Goal: Answer question/provide support: Share knowledge or assist other users

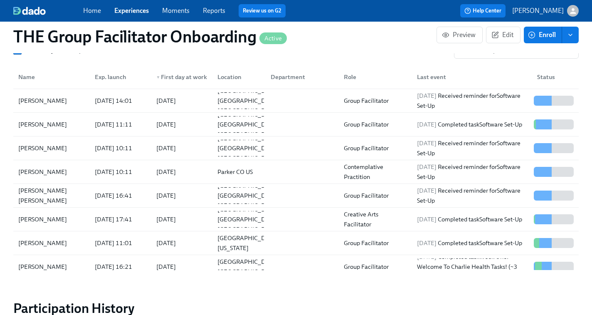
scroll to position [759, 0]
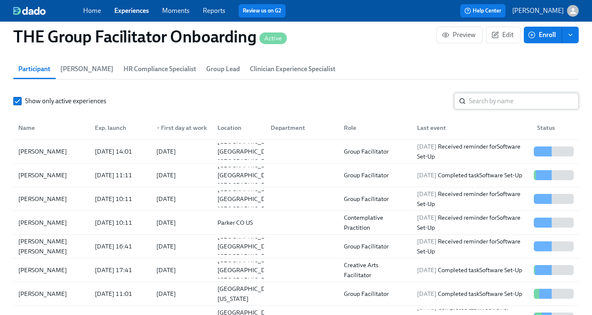
click at [474, 99] on input "search" at bounding box center [524, 101] width 110 height 17
type input "v"
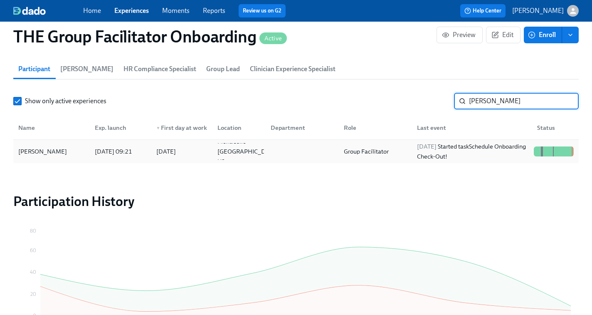
click at [436, 144] on span "2025/10/07" at bounding box center [427, 146] width 20 height 7
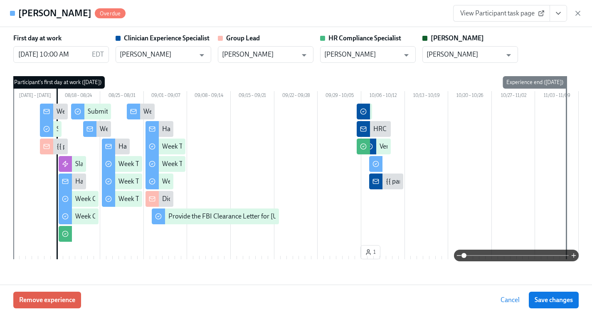
click at [515, 11] on span "View Participant task page" at bounding box center [501, 13] width 83 height 8
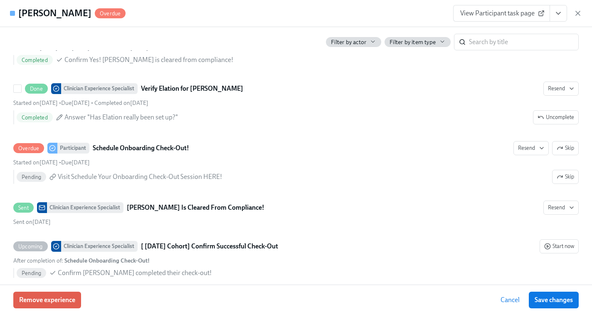
scroll to position [2043, 0]
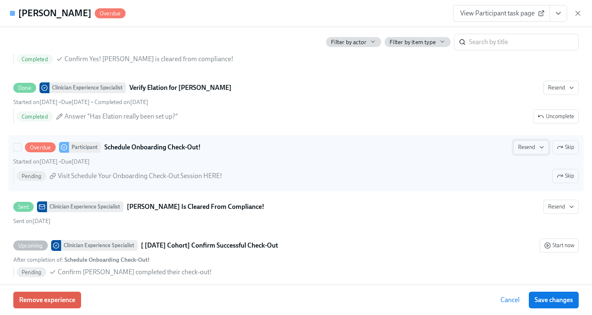
click at [540, 148] on icon "button" at bounding box center [541, 147] width 7 height 7
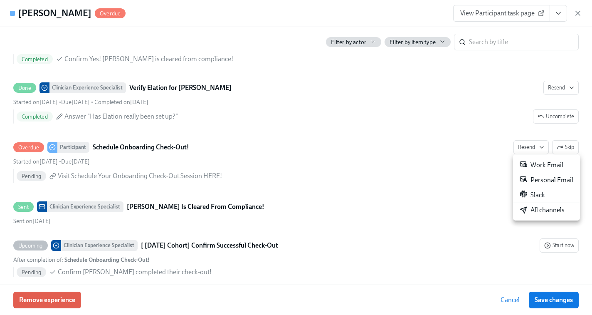
click at [536, 212] on div "All channels" at bounding box center [542, 209] width 45 height 9
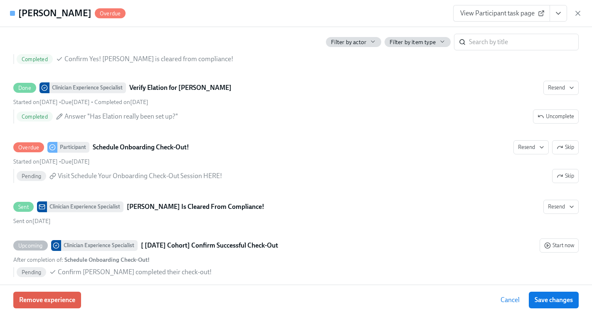
scroll to position [0, 12300]
click at [581, 11] on icon "button" at bounding box center [578, 13] width 8 height 8
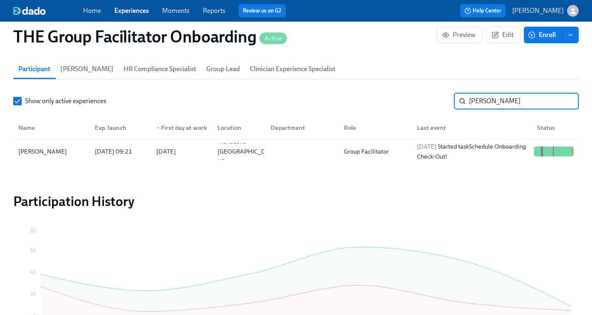
click at [485, 103] on input "carmen" at bounding box center [524, 101] width 110 height 17
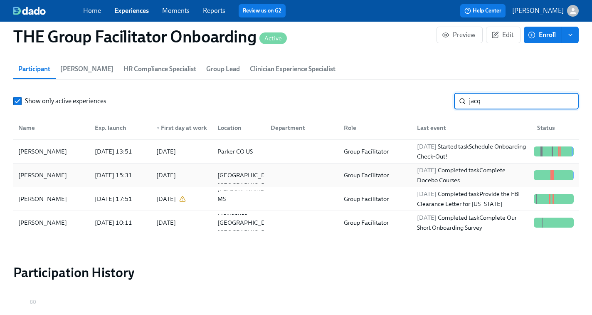
type input "jacq"
click at [450, 178] on div "2025/10/06 Completed task Complete Docebo Courses" at bounding box center [472, 175] width 117 height 20
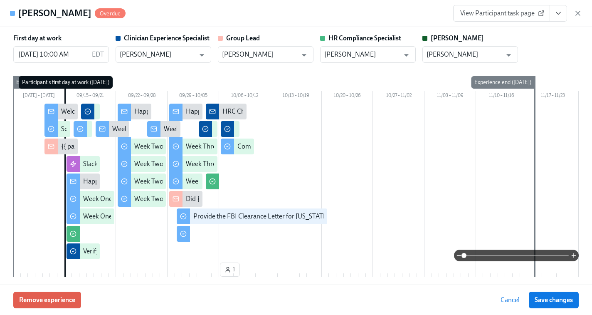
click at [506, 19] on link "View Participant task page" at bounding box center [501, 13] width 97 height 17
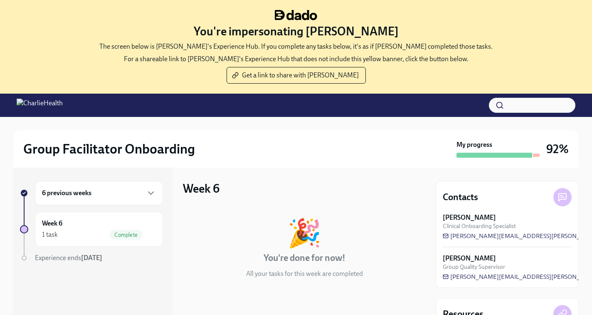
scroll to position [85, 0]
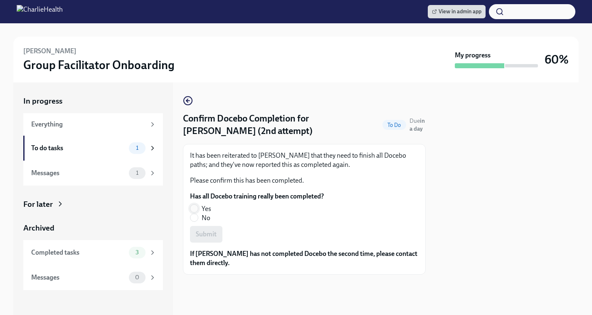
click at [196, 207] on input "Yes" at bounding box center [193, 208] width 7 height 7
radio input "true"
click at [200, 231] on span "Submit" at bounding box center [206, 234] width 21 height 8
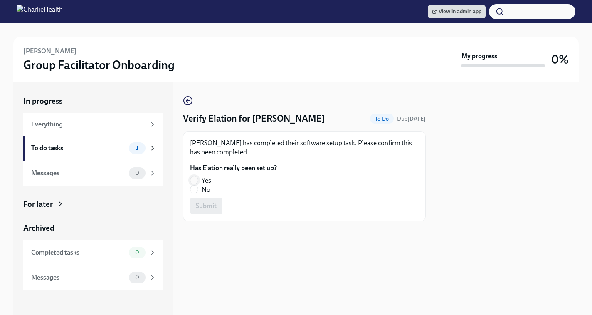
click at [195, 180] on input "Yes" at bounding box center [193, 179] width 7 height 7
radio input "true"
click at [208, 210] on span "Submit" at bounding box center [206, 206] width 21 height 8
click at [192, 181] on input "Yes" at bounding box center [193, 179] width 7 height 7
radio input "true"
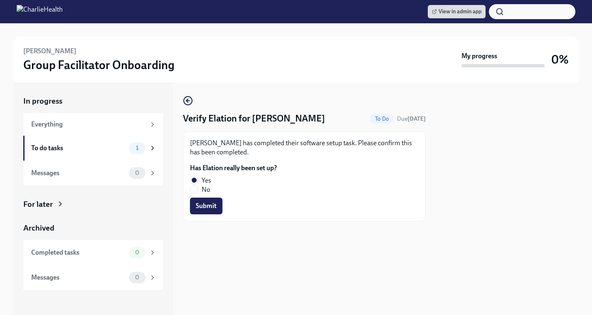
click at [204, 201] on button "Submit" at bounding box center [206, 205] width 32 height 17
click at [200, 177] on label "Yes" at bounding box center [230, 180] width 80 height 9
click at [198, 177] on input "Yes" at bounding box center [193, 179] width 7 height 7
radio input "true"
click at [201, 214] on div "Nicole Young has completed their software setup task. Please confirm this has b…" at bounding box center [304, 176] width 243 height 90
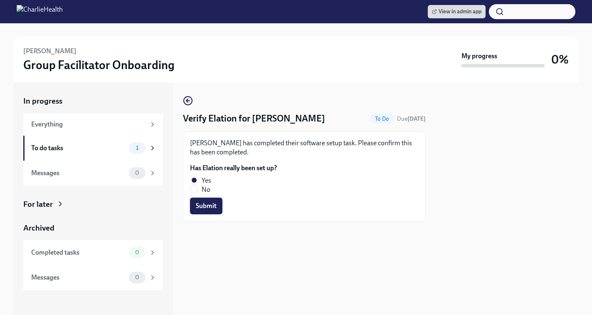
click at [202, 207] on span "Submit" at bounding box center [206, 206] width 21 height 8
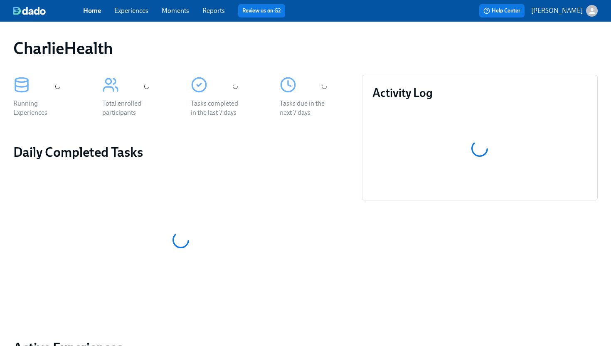
click at [137, 12] on link "Experiences" at bounding box center [131, 11] width 34 height 8
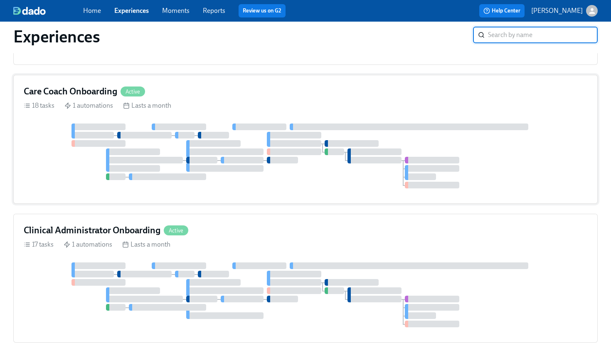
scroll to position [330, 0]
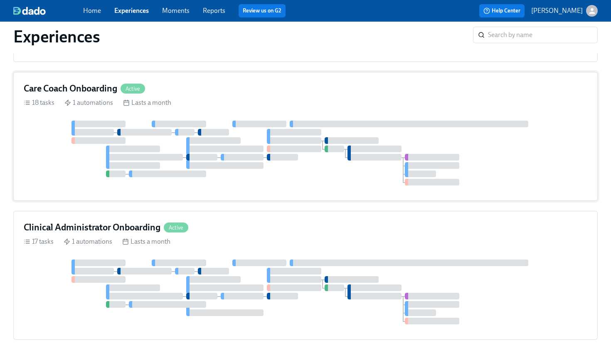
click at [504, 138] on div at bounding box center [306, 153] width 564 height 65
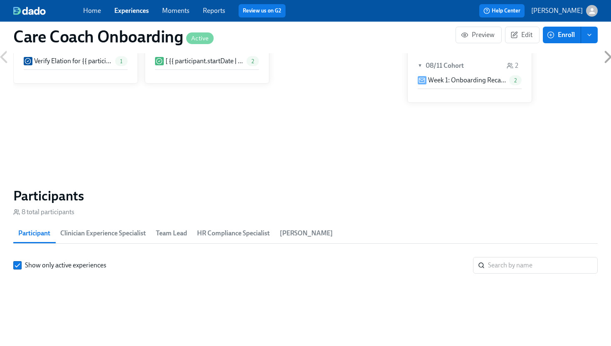
scroll to position [572, 0]
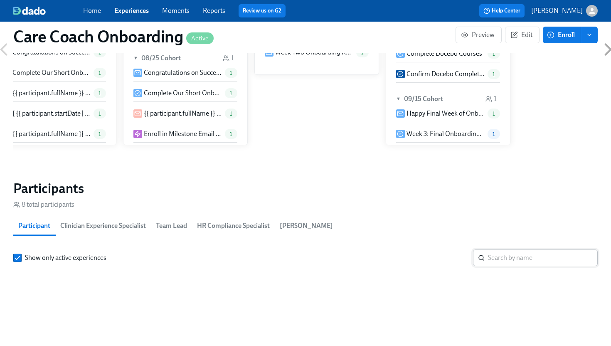
click at [495, 254] on input "search" at bounding box center [543, 257] width 110 height 17
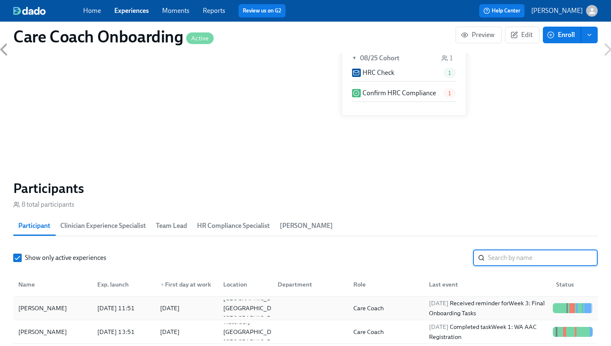
click at [480, 304] on div "2025/10/07 Received reminder for Week 3: Final Onboarding Tasks" at bounding box center [488, 308] width 124 height 20
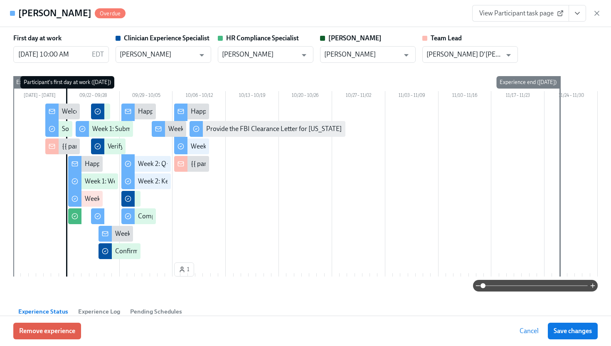
click at [530, 14] on span "View Participant task page" at bounding box center [520, 13] width 83 height 8
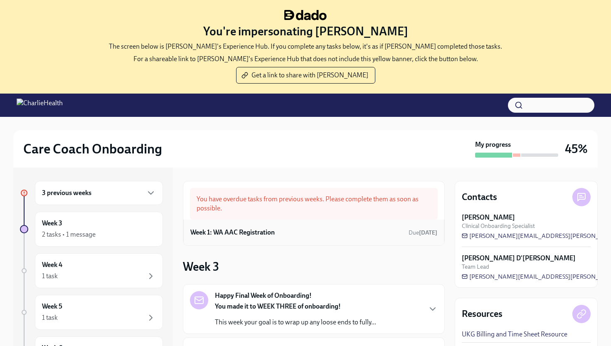
click at [256, 231] on h6 "Week 1: WA AAC Registration" at bounding box center [232, 232] width 84 height 9
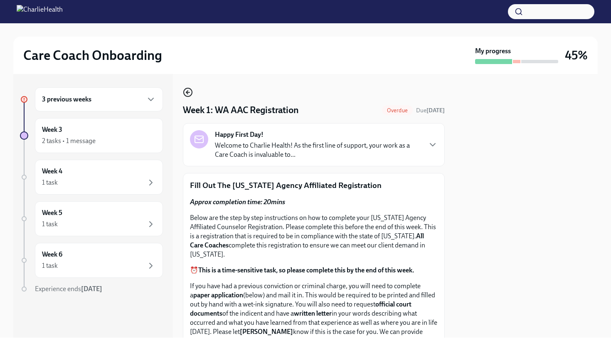
click at [187, 91] on icon "button" at bounding box center [188, 92] width 10 height 10
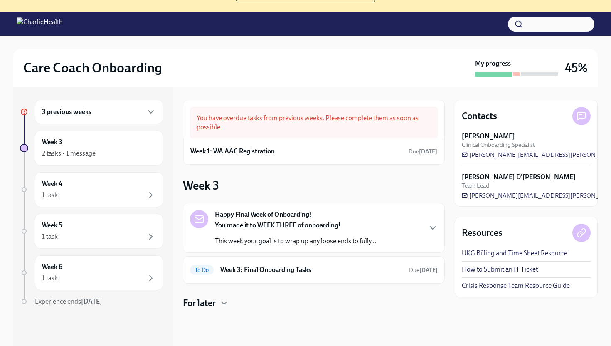
scroll to position [85, 0]
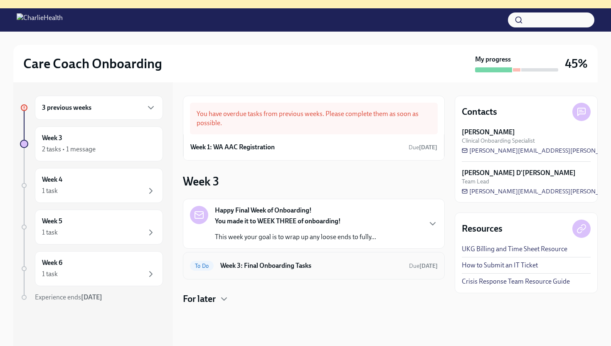
click at [266, 263] on h6 "Week 3: Final Onboarding Tasks" at bounding box center [311, 265] width 182 height 9
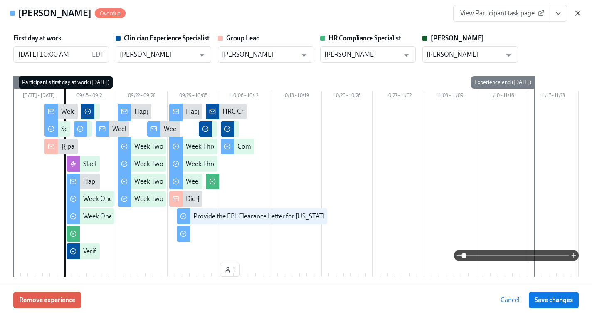
scroll to position [0, 12300]
click at [578, 16] on icon "button" at bounding box center [578, 13] width 8 height 8
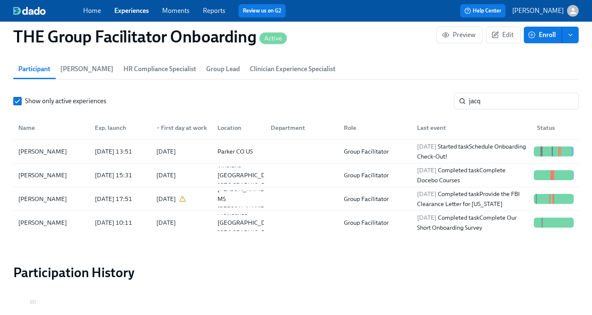
click at [137, 7] on link "Experiences" at bounding box center [131, 11] width 34 height 8
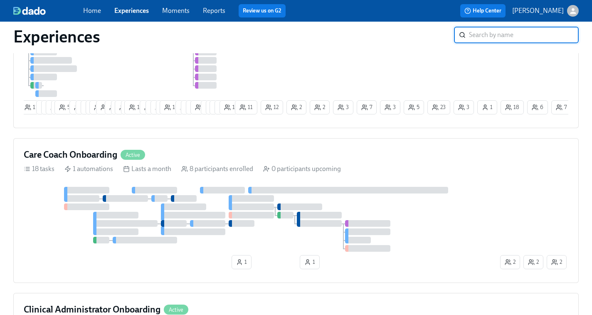
scroll to position [297, 0]
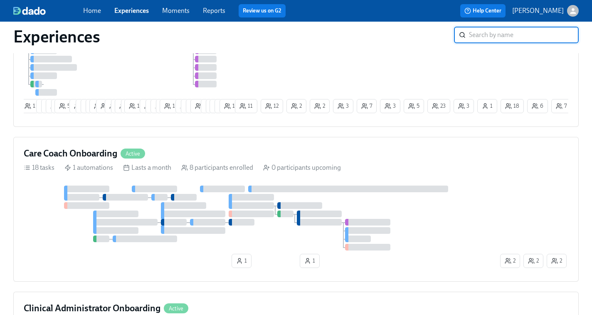
click at [430, 175] on div "Care Coach Onboarding Active 18 tasks 1 automations Lasts a month 8 participant…" at bounding box center [295, 209] width 565 height 145
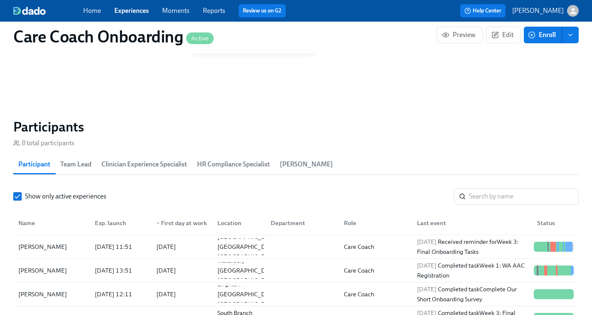
scroll to position [678, 0]
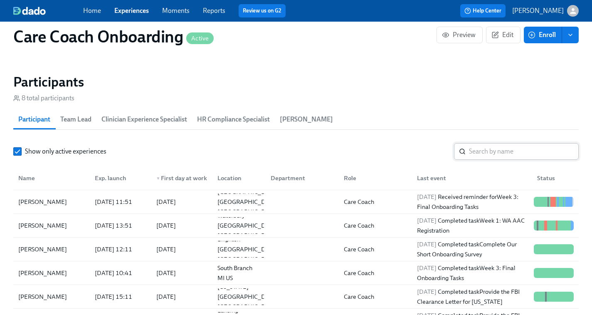
click at [478, 150] on input "search" at bounding box center [524, 151] width 110 height 17
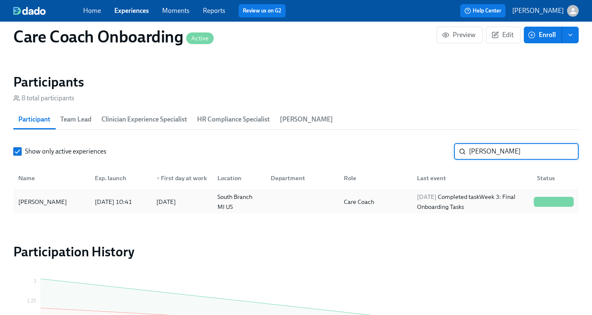
type input "lauren b"
click at [467, 197] on div "2025/10/06 Completed task Week 3: Final Onboarding Tasks" at bounding box center [472, 202] width 117 height 20
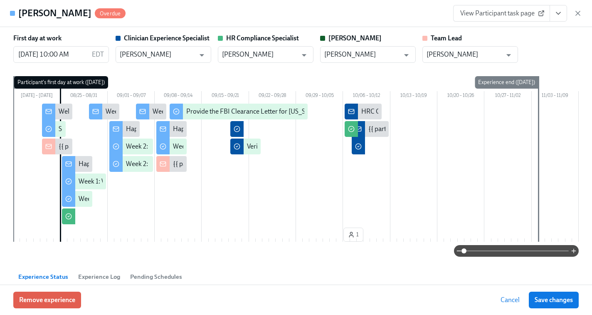
click at [555, 16] on icon "View task page" at bounding box center [558, 13] width 8 height 8
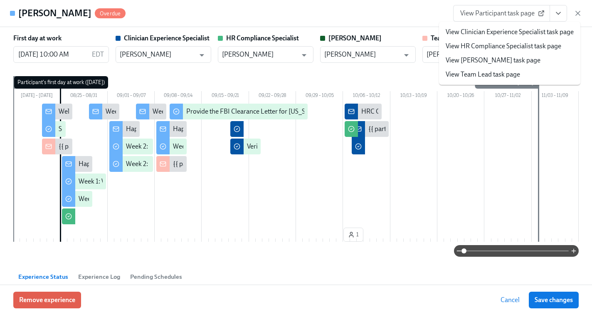
click at [529, 31] on link "View Clinician Experience Specialist task page" at bounding box center [510, 31] width 128 height 9
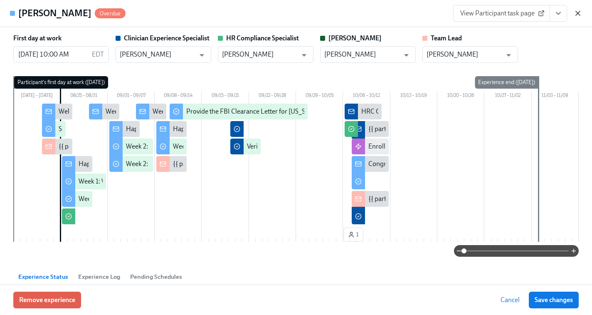
click at [577, 12] on icon "button" at bounding box center [578, 13] width 8 height 8
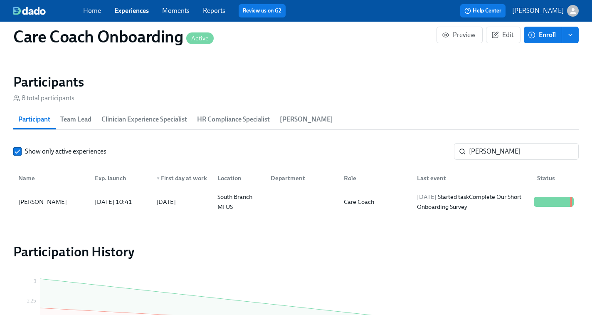
click at [126, 10] on link "Experiences" at bounding box center [131, 11] width 34 height 8
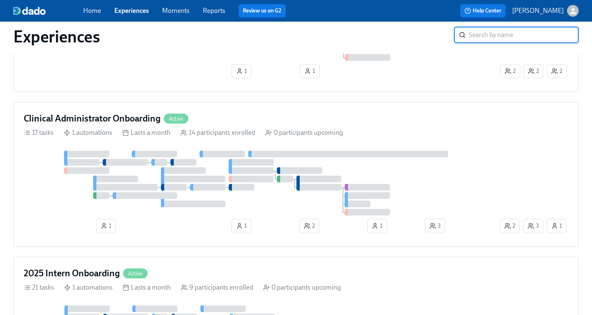
scroll to position [496, 0]
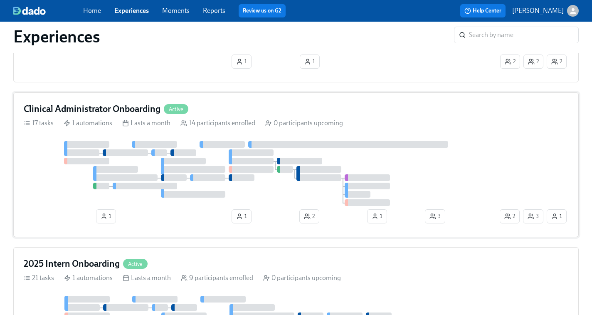
click at [389, 165] on div at bounding box center [261, 173] width 474 height 65
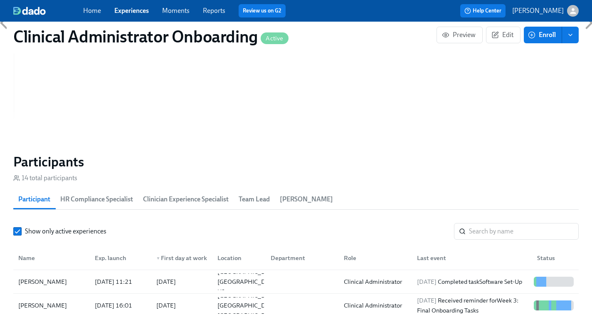
scroll to position [594, 0]
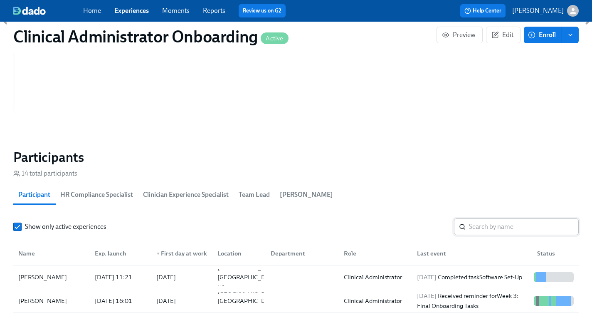
click at [475, 228] on input "search" at bounding box center [524, 226] width 110 height 17
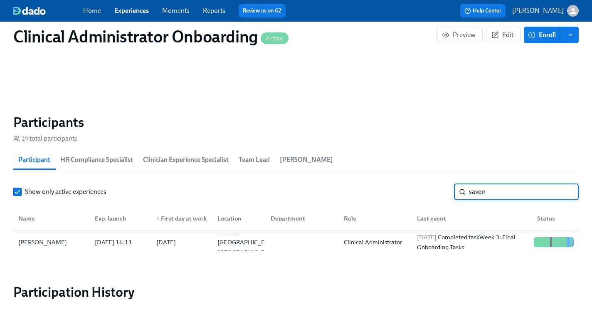
scroll to position [636, 0]
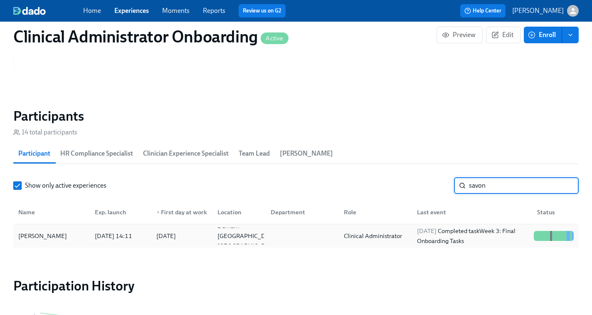
type input "savon"
click at [460, 237] on div "2025/10/02 Completed task Week 3: Final Onboarding Tasks" at bounding box center [472, 236] width 117 height 20
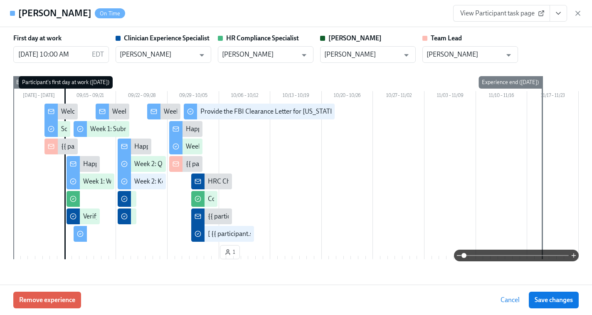
click at [519, 12] on span "View Participant task page" at bounding box center [501, 13] width 83 height 8
click at [577, 15] on icon "button" at bounding box center [578, 13] width 8 height 8
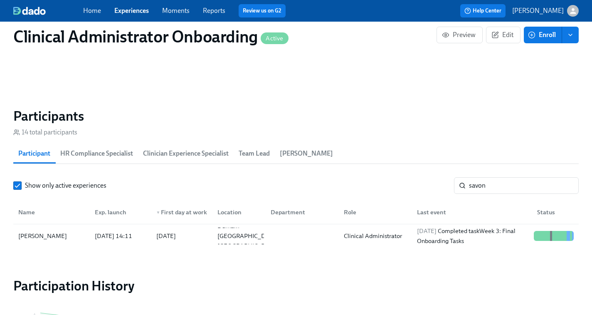
scroll to position [0, 6652]
click at [129, 12] on link "Experiences" at bounding box center [131, 11] width 34 height 8
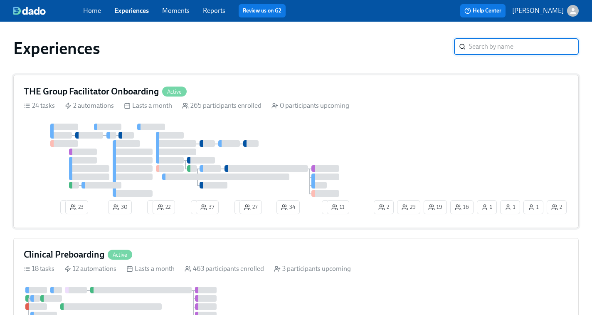
click at [432, 128] on div "2 23 30 4 22 2 37 1 27 34 1 1 1 16 19 1 11 29 2 2" at bounding box center [296, 170] width 545 height 94
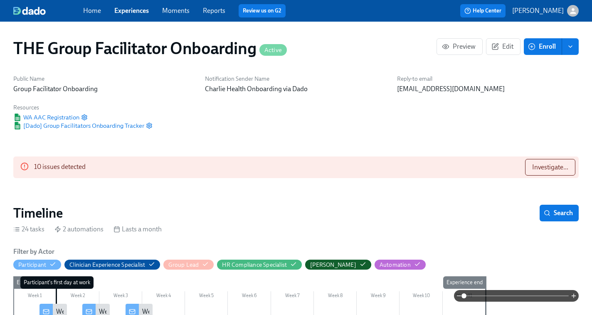
scroll to position [0, 11424]
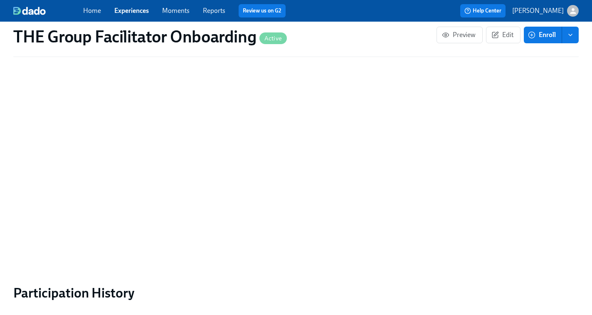
click at [489, 43] on input "search" at bounding box center [524, 35] width 110 height 17
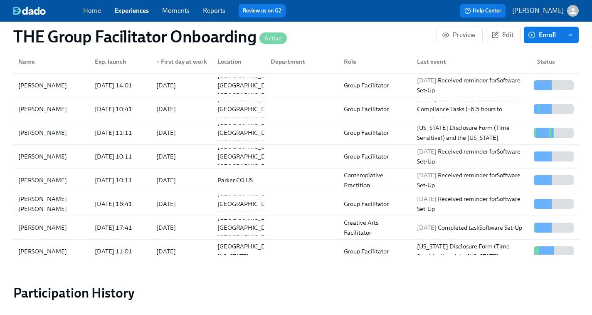
paste input "Ashley Smith"
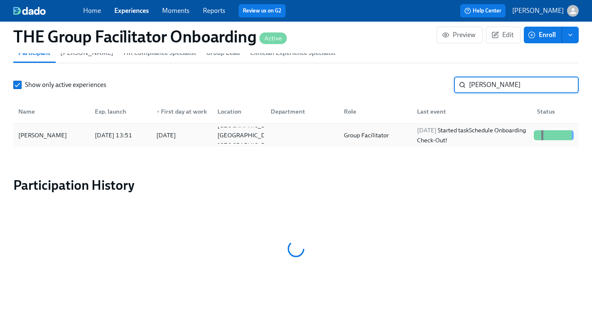
type input "Ashley Smith"
click at [458, 136] on div "2025/10/07 Started task Schedule Onboarding Check-Out!" at bounding box center [472, 135] width 117 height 20
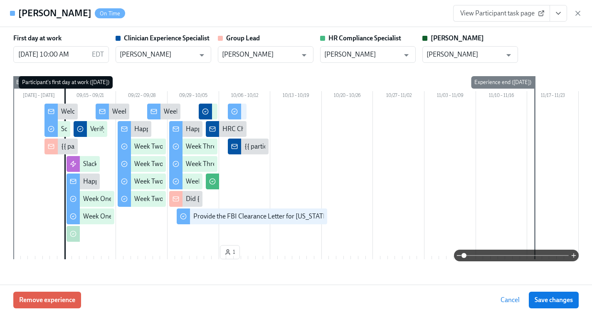
click at [519, 16] on span "View Participant task page" at bounding box center [501, 13] width 83 height 8
click at [580, 16] on icon "button" at bounding box center [578, 13] width 8 height 8
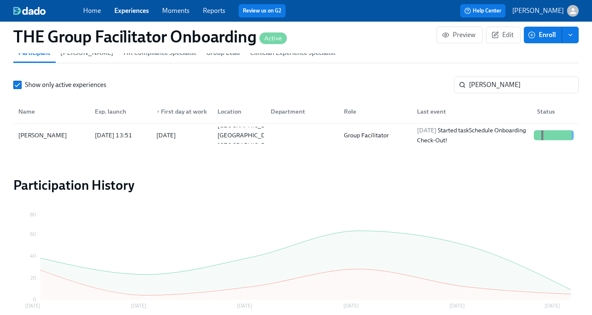
scroll to position [0, 12300]
click at [128, 12] on link "Experiences" at bounding box center [131, 11] width 34 height 8
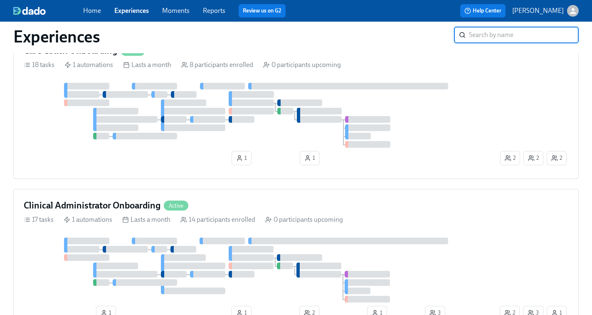
scroll to position [401, 0]
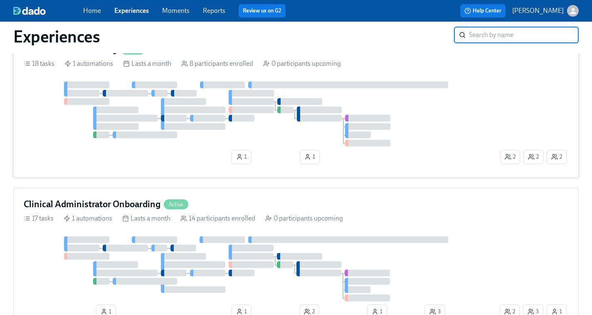
click at [275, 123] on div at bounding box center [261, 113] width 475 height 65
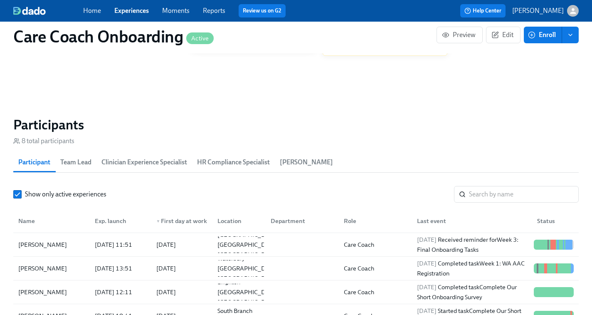
scroll to position [639, 0]
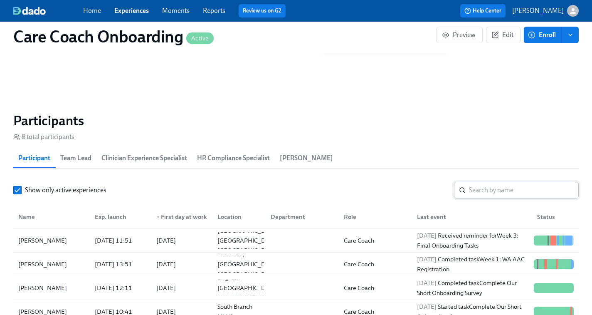
click at [498, 190] on input "search" at bounding box center [524, 190] width 110 height 17
paste input "Amber Weston"
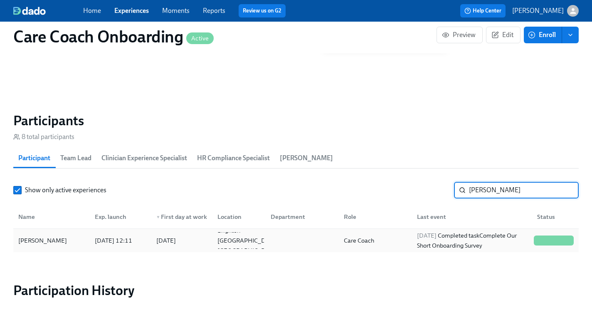
type input "Amber Weston"
click at [484, 243] on div "2025/10/02 Completed task Complete Our Short Onboarding Survey" at bounding box center [472, 240] width 117 height 20
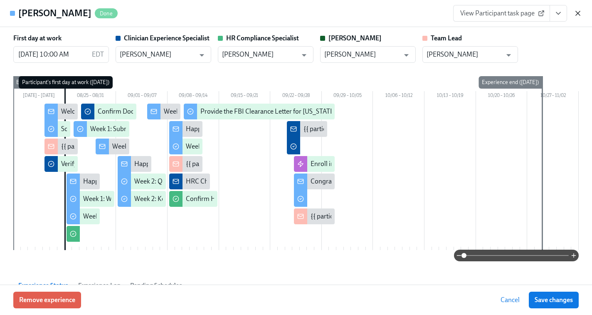
click at [578, 12] on icon "button" at bounding box center [578, 13] width 8 height 8
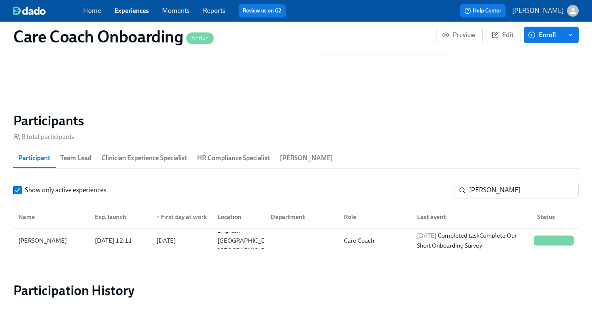
click at [132, 13] on link "Experiences" at bounding box center [131, 11] width 34 height 8
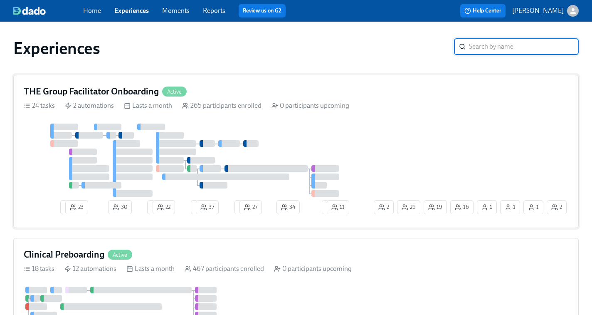
click at [493, 168] on div "2 23 30 4 22 2 37 1 27 34 1 1 1 16 19 1 11 29 2 2" at bounding box center [296, 170] width 545 height 94
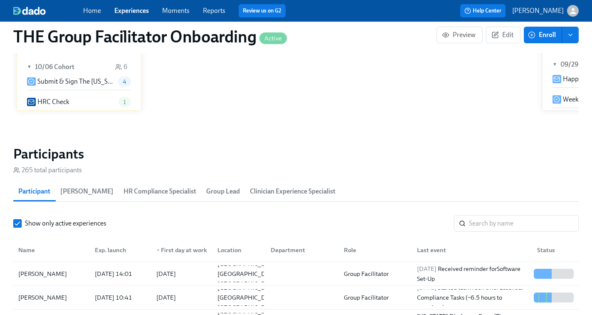
scroll to position [656, 0]
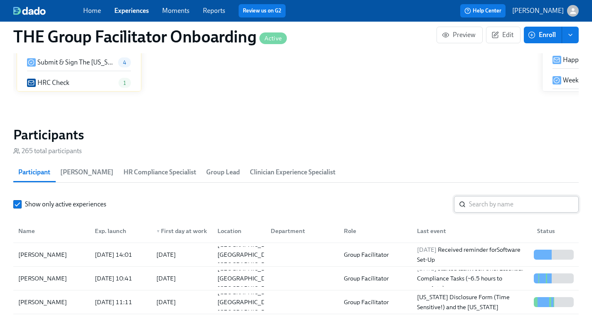
click at [481, 211] on input "search" at bounding box center [524, 204] width 110 height 17
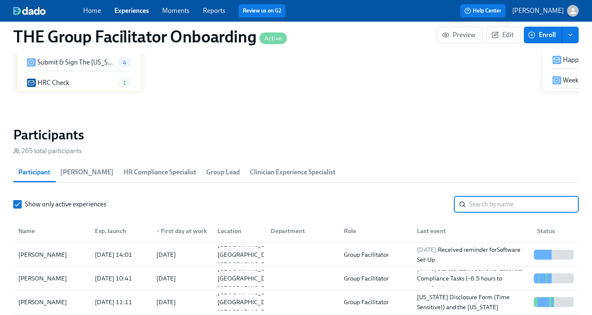
paste input "[PERSON_NAME]"
type input "[PERSON_NAME]"
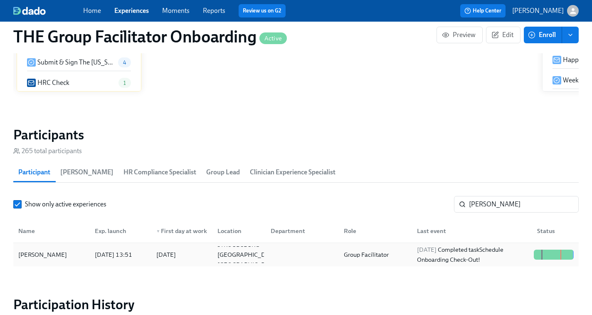
click at [483, 254] on div "2025/10/02 Completed task Schedule Onboarding Check-Out!" at bounding box center [472, 254] width 117 height 20
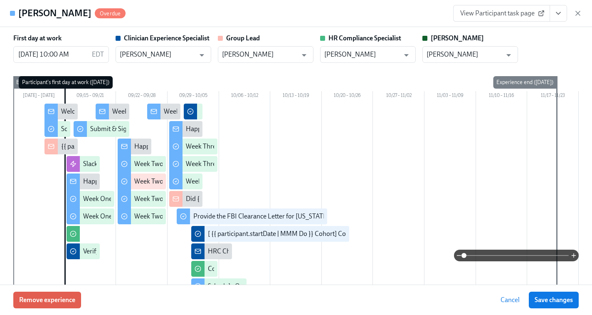
click at [555, 15] on icon "View task page" at bounding box center [558, 13] width 8 height 8
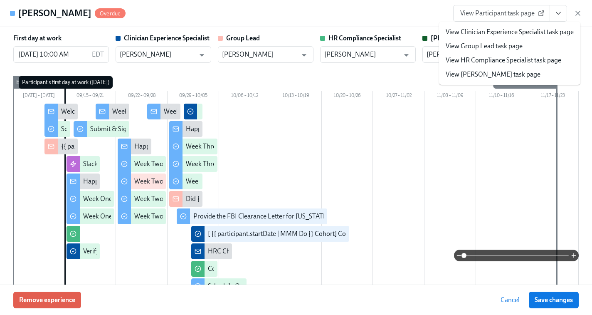
click at [518, 34] on link "View Clinician Experience Specialist task page" at bounding box center [510, 31] width 128 height 9
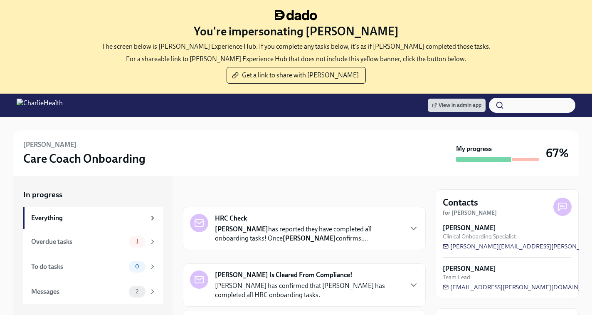
scroll to position [94, 0]
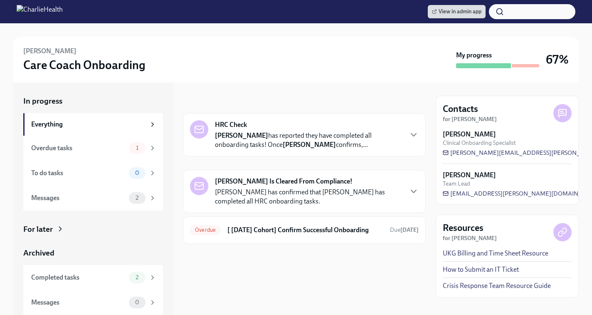
click at [263, 230] on h6 "[ [DATE] Cohort] Confirm Successful Onboarding" at bounding box center [305, 229] width 156 height 9
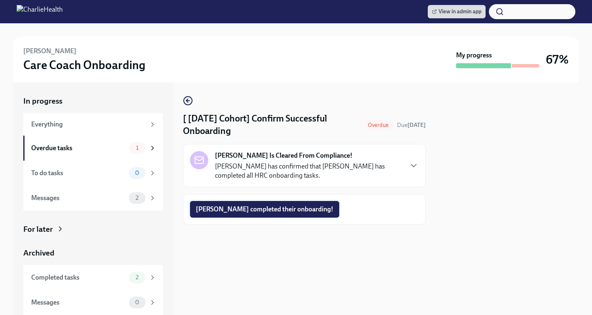
click at [264, 205] on span "[PERSON_NAME] completed their onboarding!" at bounding box center [265, 209] width 138 height 8
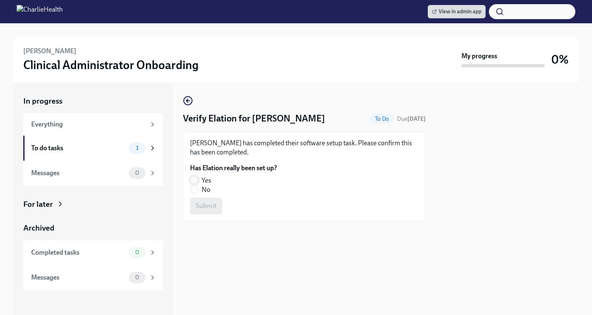
click at [195, 178] on input "Yes" at bounding box center [193, 179] width 7 height 7
radio input "true"
click at [212, 202] on span "Submit" at bounding box center [206, 206] width 21 height 8
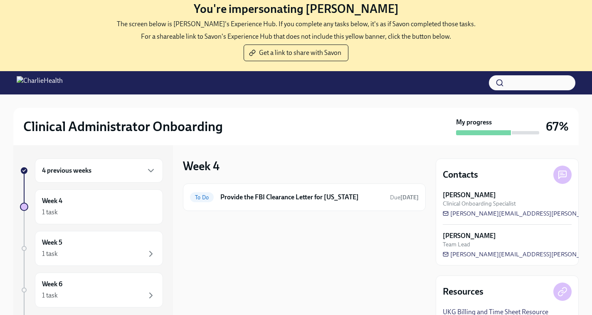
scroll to position [38, 0]
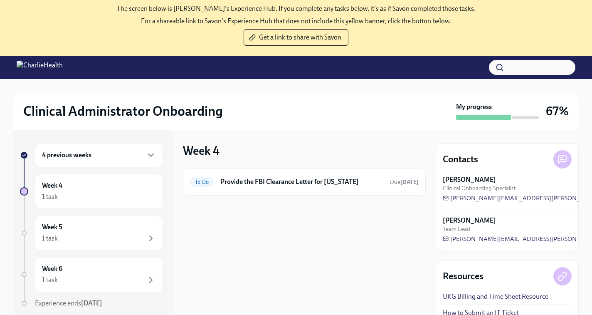
click at [95, 163] on div "4 previous weeks" at bounding box center [99, 155] width 128 height 24
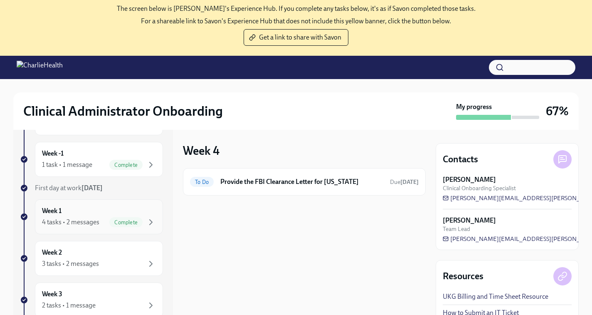
scroll to position [42, 0]
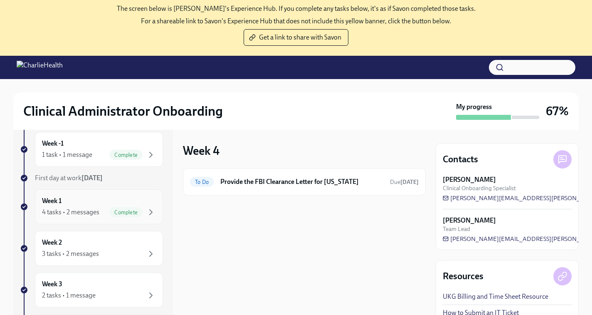
click at [90, 247] on div "Week 2 3 tasks • 2 messages" at bounding box center [99, 248] width 114 height 21
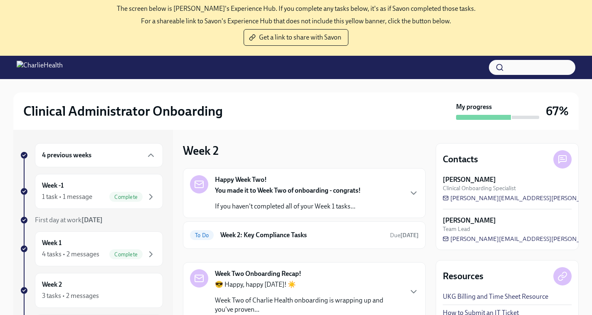
scroll to position [11, 0]
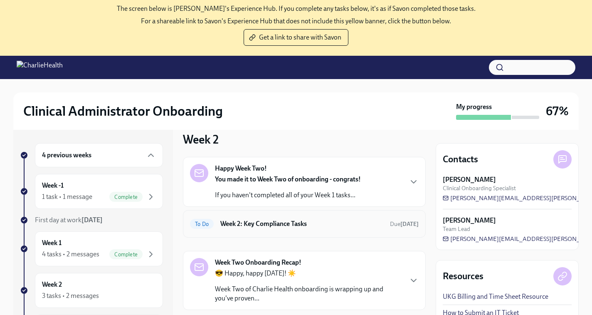
click at [322, 222] on h6 "Week 2: Key Compliance Tasks" at bounding box center [301, 223] width 163 height 9
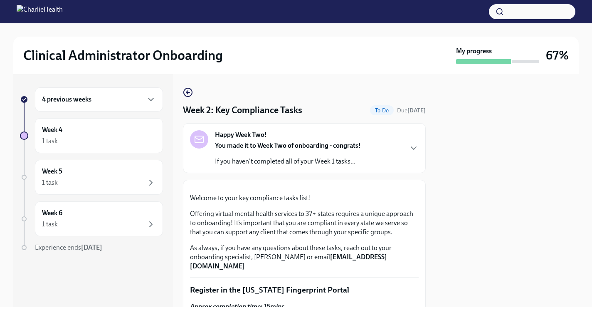
click at [189, 90] on icon "button" at bounding box center [188, 92] width 10 height 10
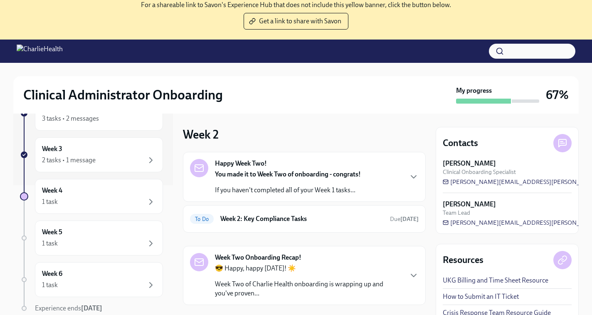
scroll to position [85, 0]
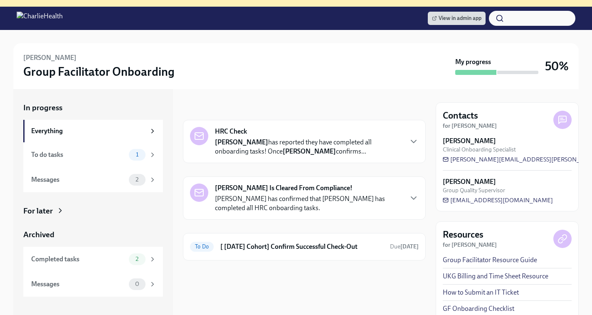
scroll to position [94, 0]
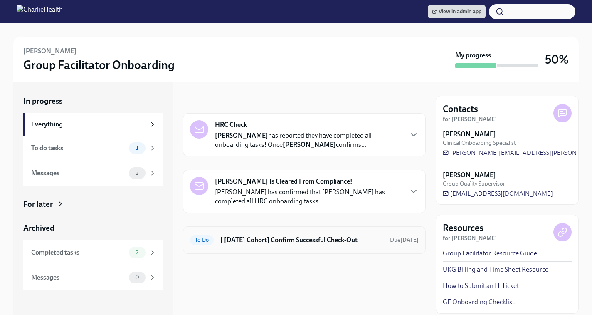
click at [296, 240] on h6 "[ [DATE] Cohort] Confirm Successful Check-Out" at bounding box center [301, 239] width 163 height 9
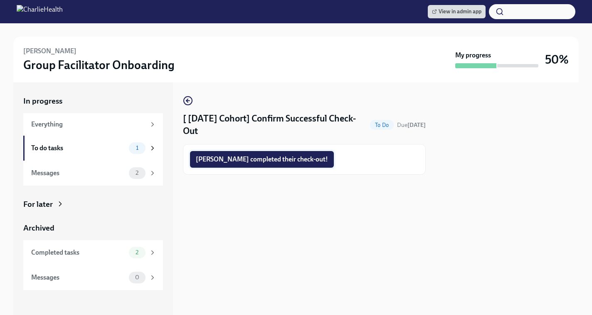
click at [266, 160] on span "Samantha completed their check-out!" at bounding box center [262, 159] width 132 height 8
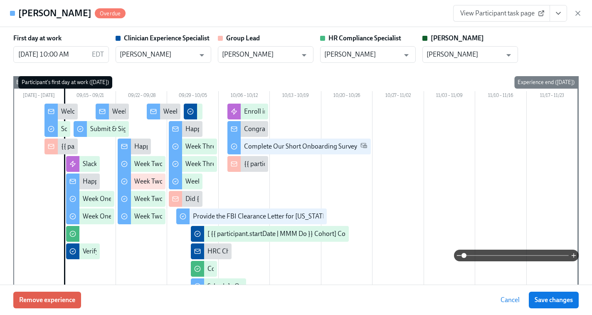
scroll to position [0, 12300]
click at [576, 12] on icon "button" at bounding box center [578, 13] width 4 height 4
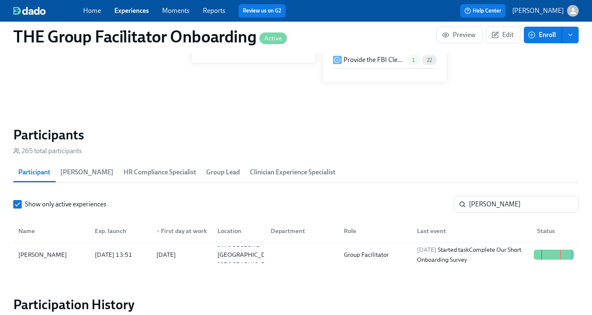
click at [496, 128] on h2 "Participants" at bounding box center [295, 134] width 565 height 17
